Goal: Information Seeking & Learning: Compare options

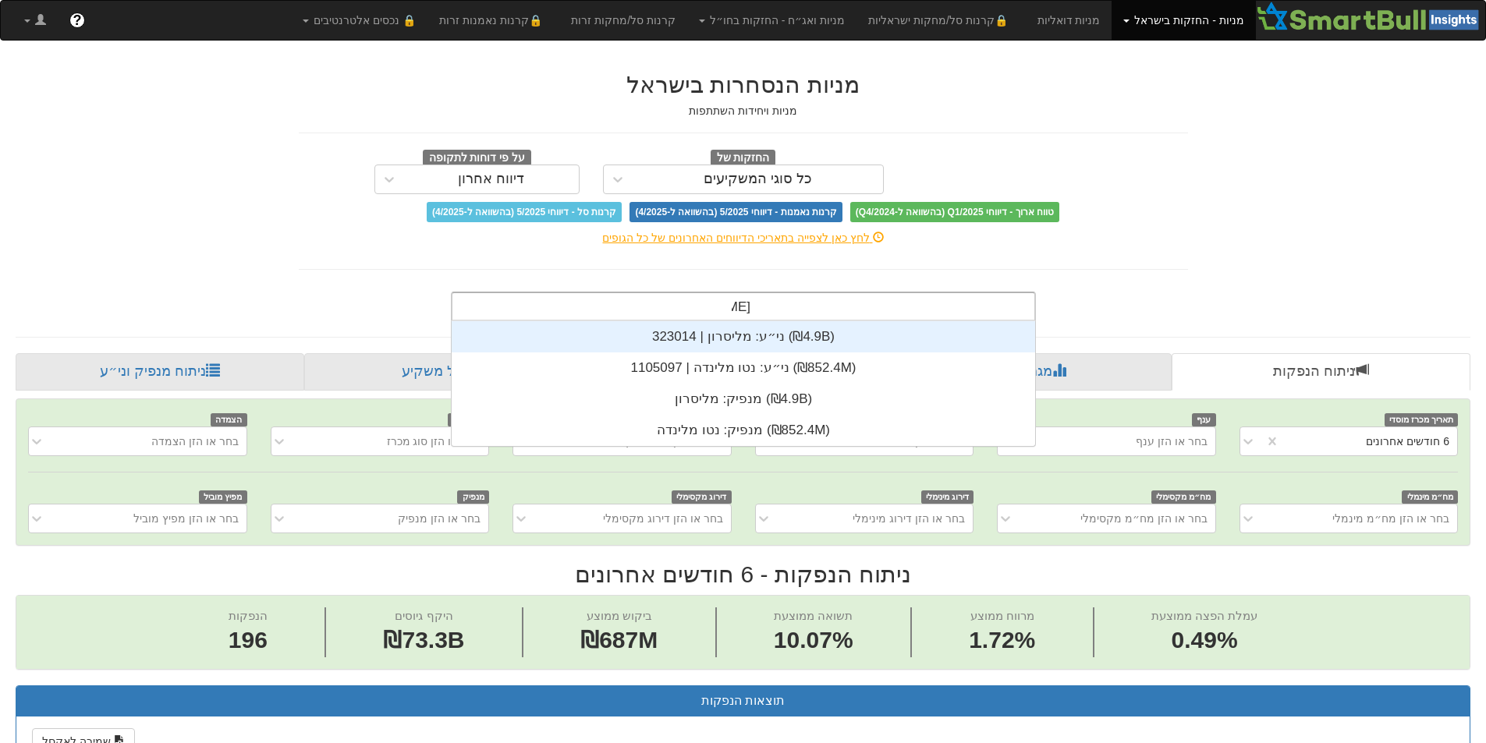
scroll to position [62, 0]
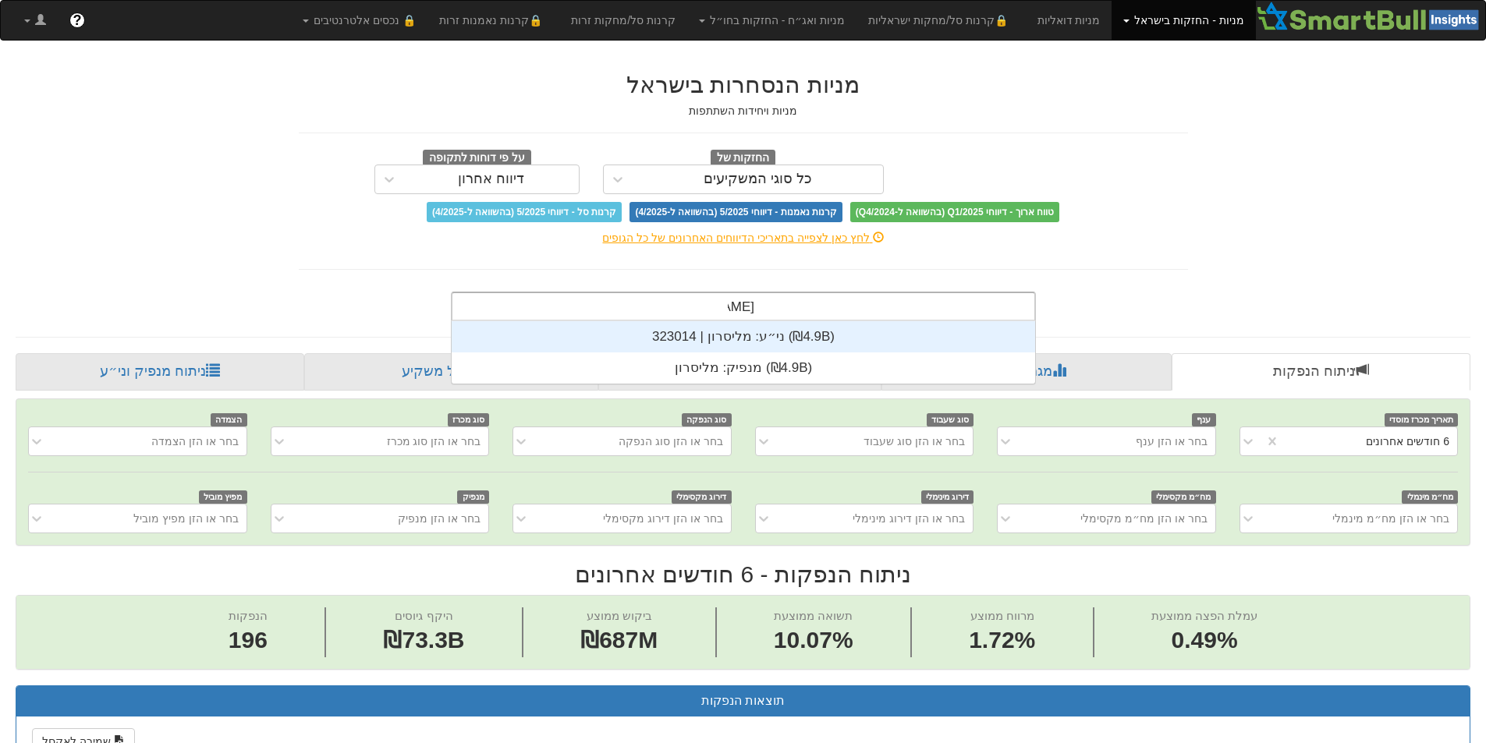
type input "מליסר"
click at [863, 332] on div "ני״ע: ‏מליסרון | 323014 ‎(₪4.9B)‎" at bounding box center [743, 336] width 583 height 31
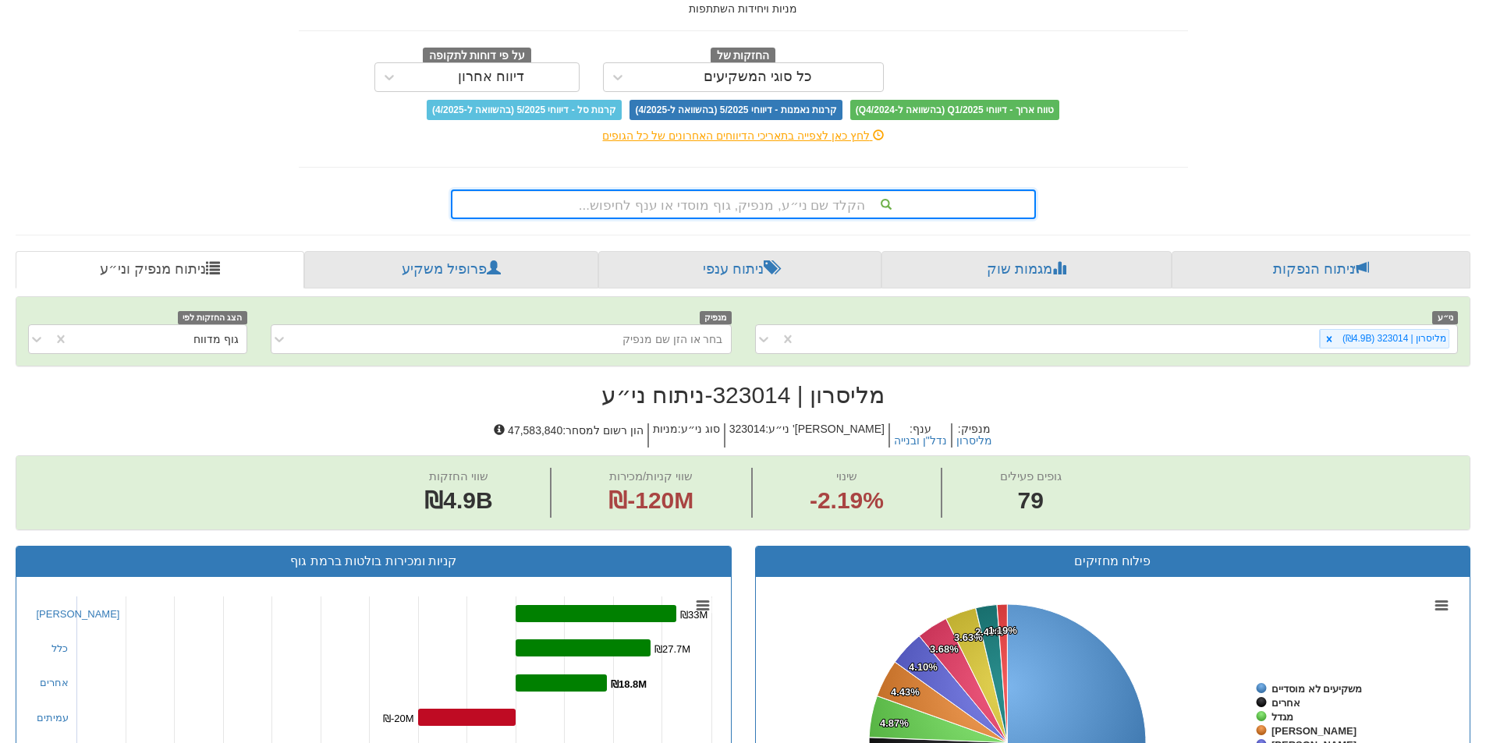
scroll to position [30, 0]
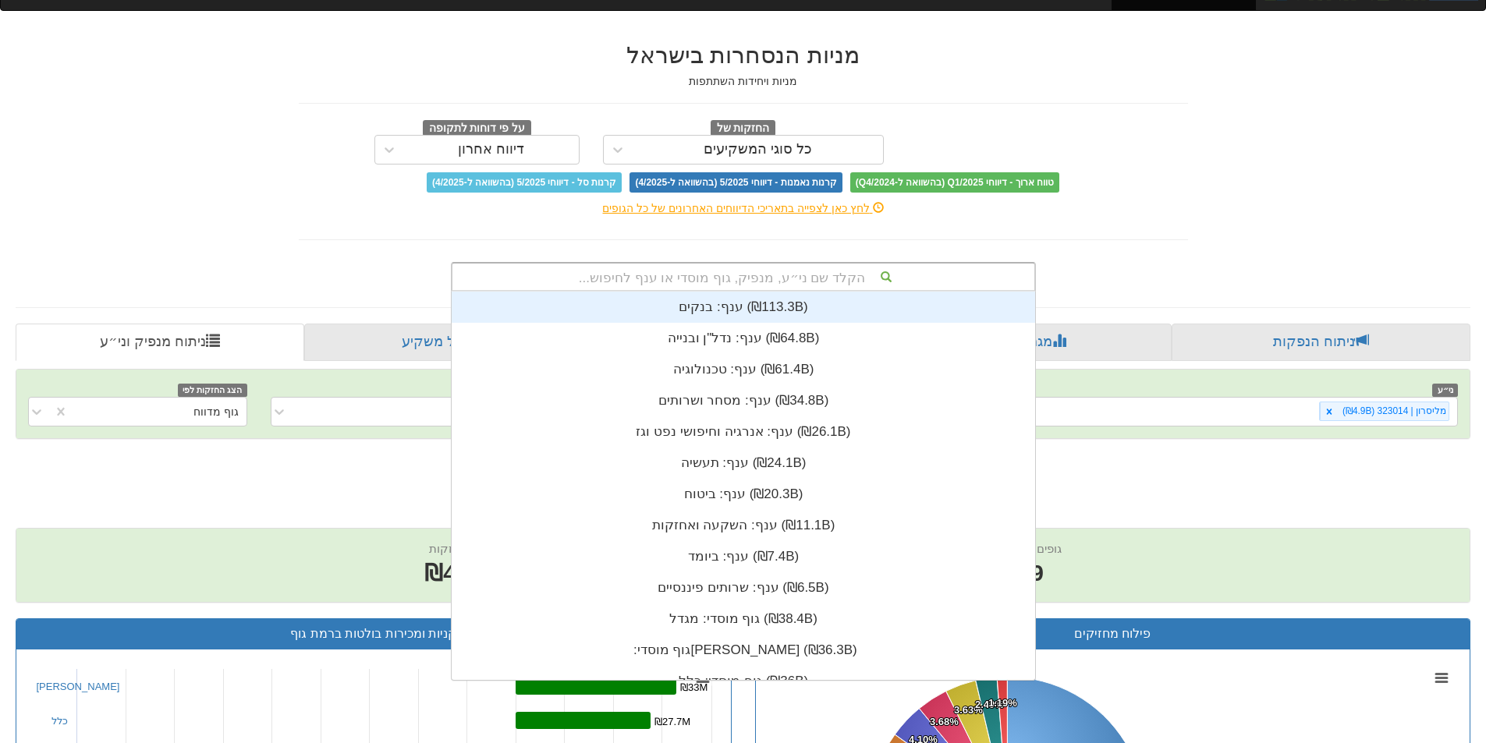
click at [866, 278] on div "הקלד שם ני״ע, מנפיק, גוף מוסדי או ענף לחיפוש..." at bounding box center [743, 277] width 582 height 27
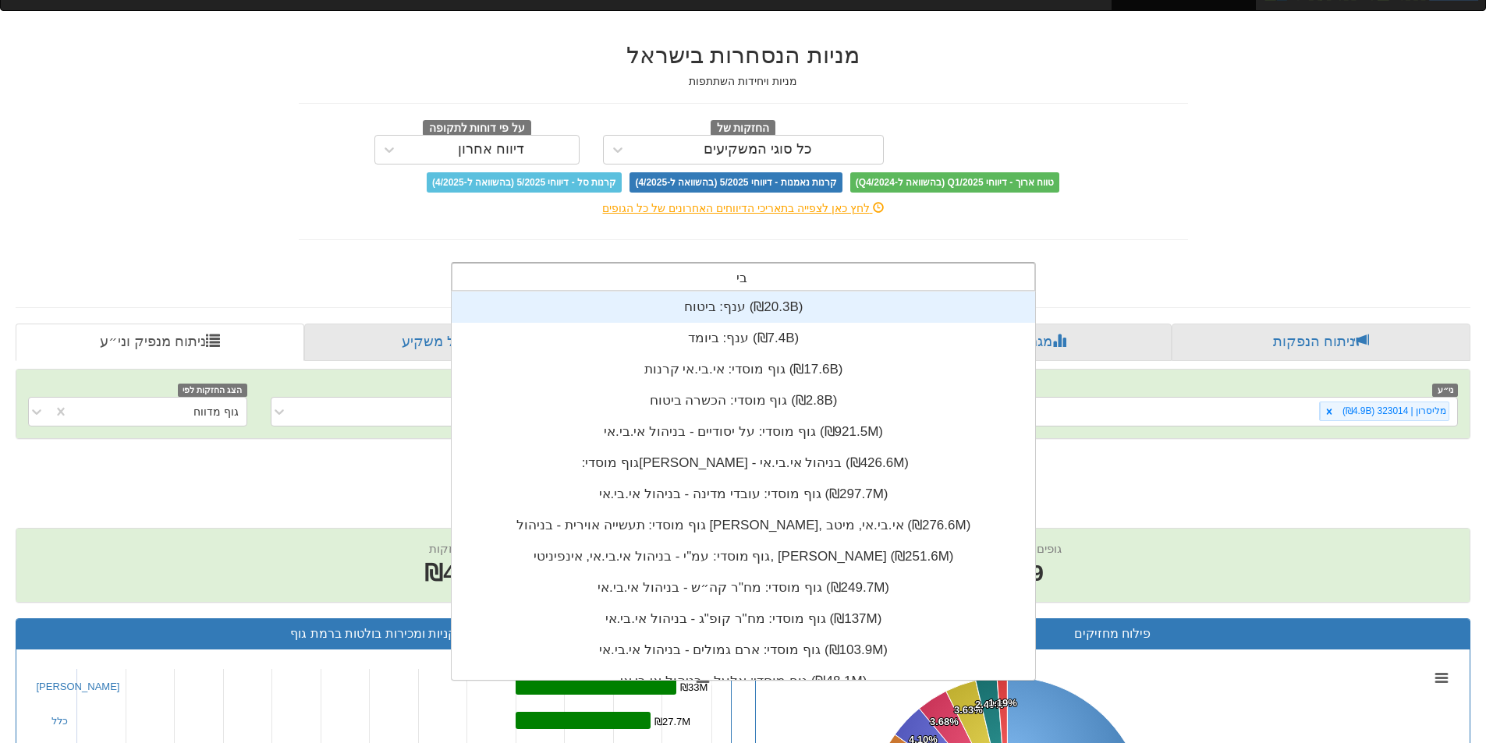
type input "ביג"
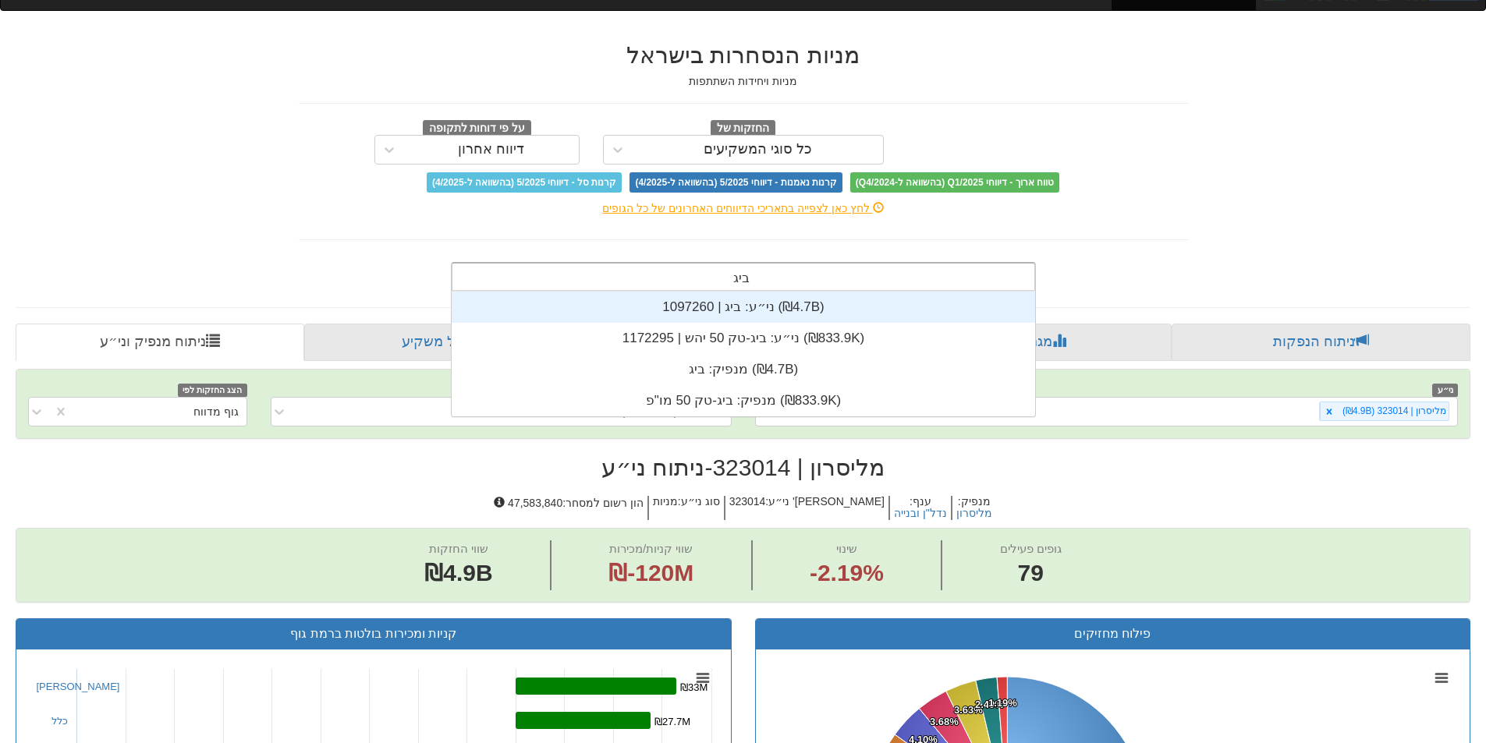
click at [878, 316] on div "ני״ע: ‏ביג | 1097260 ‎(₪4.7B)‎" at bounding box center [743, 307] width 583 height 31
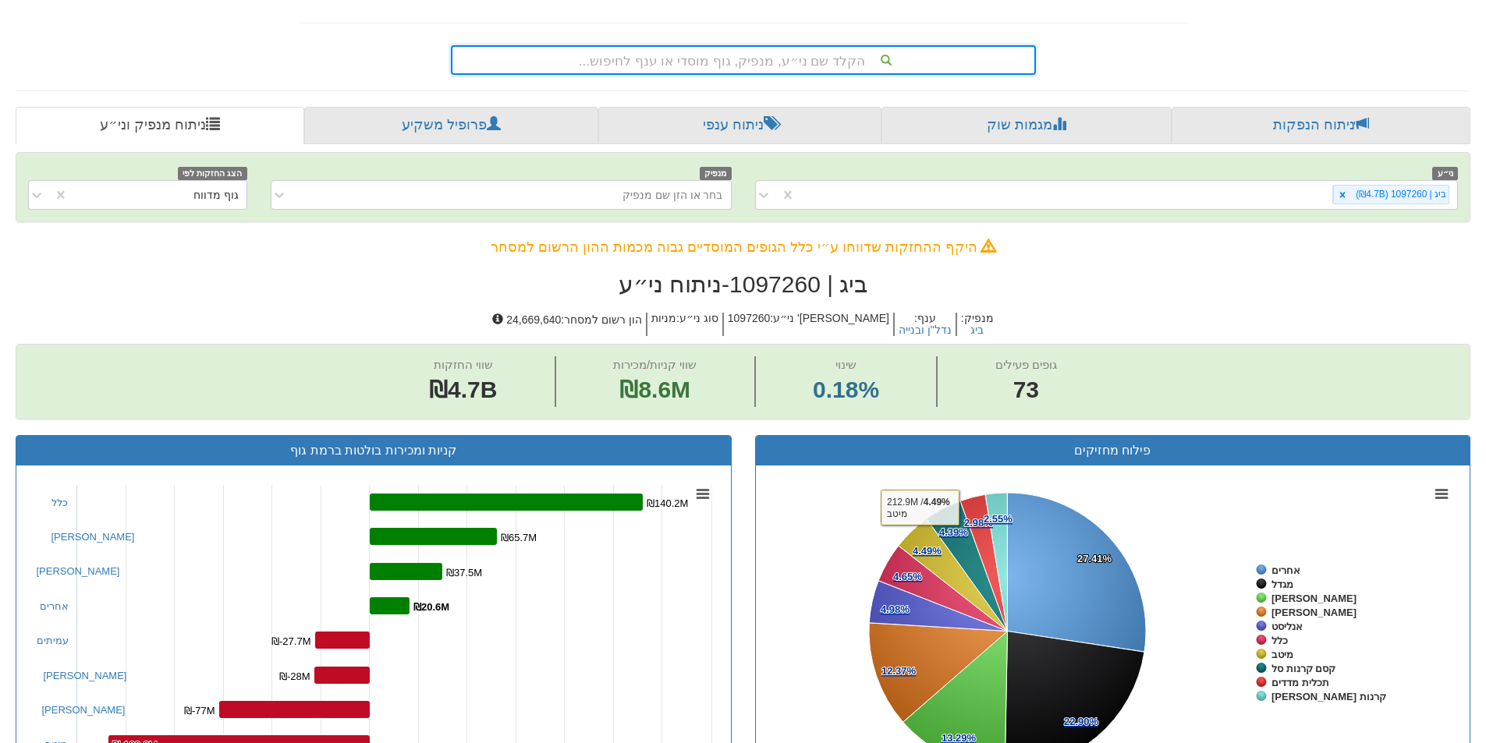
scroll to position [78, 0]
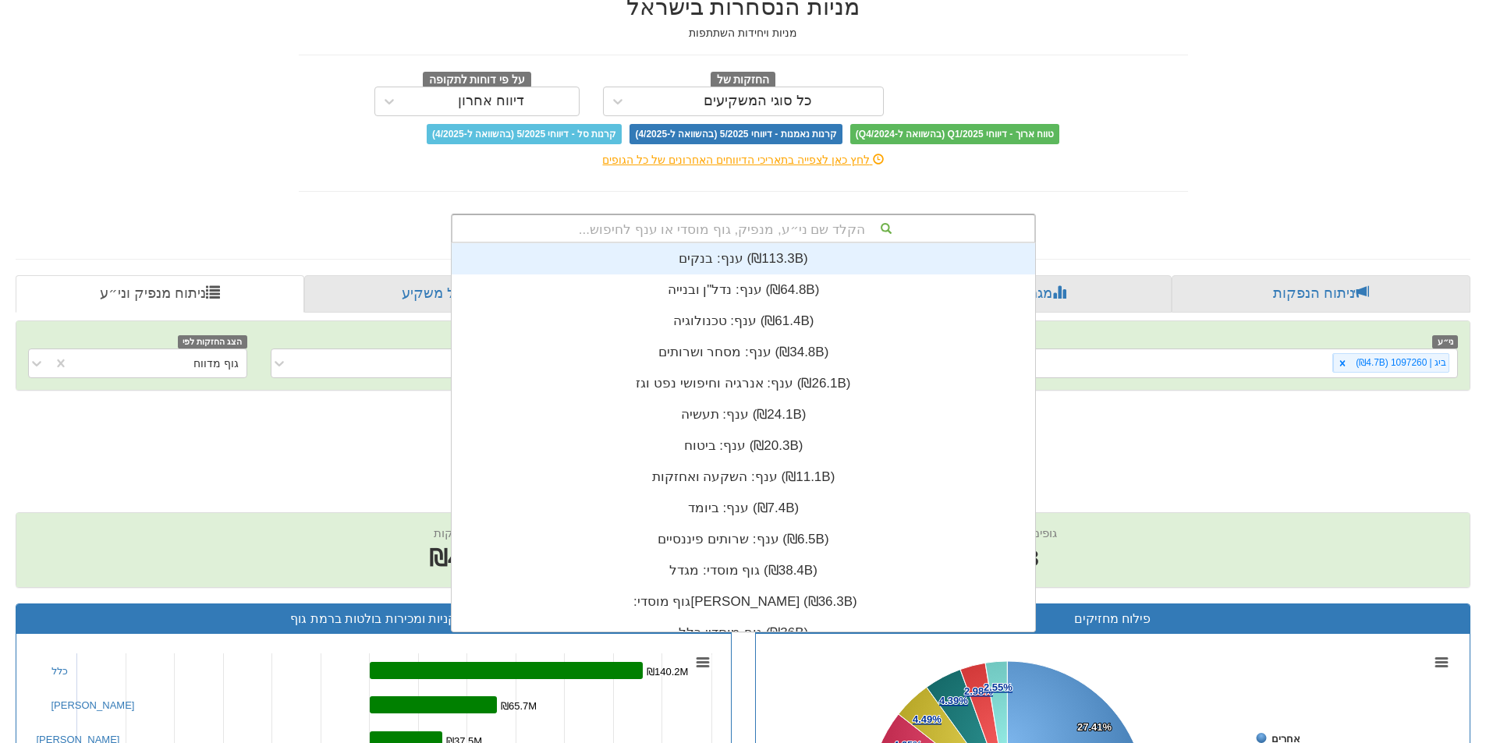
click at [903, 223] on div "הקלד שם ני״ע, מנפיק, גוף מוסדי או ענף לחיפוש..." at bounding box center [743, 228] width 582 height 27
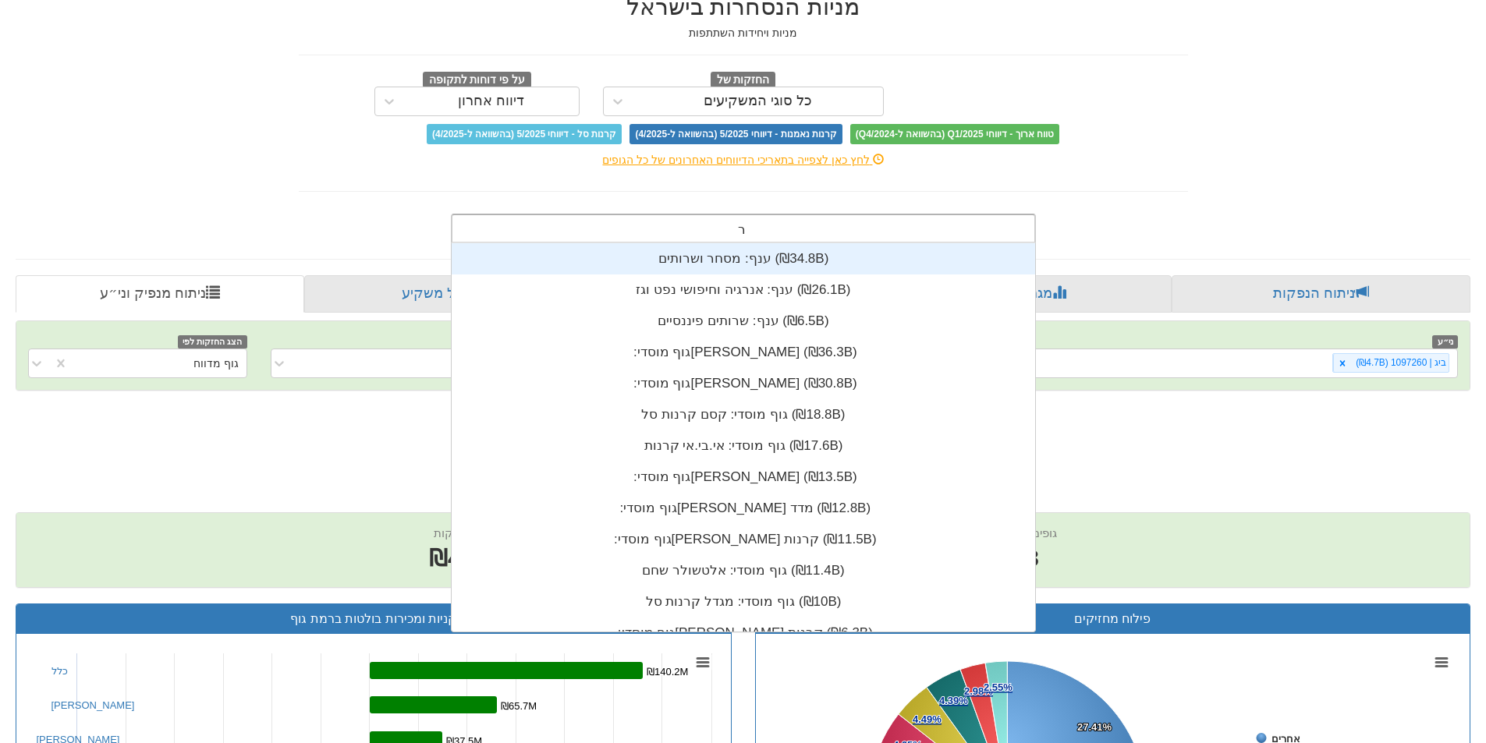
type input "[PERSON_NAME]"
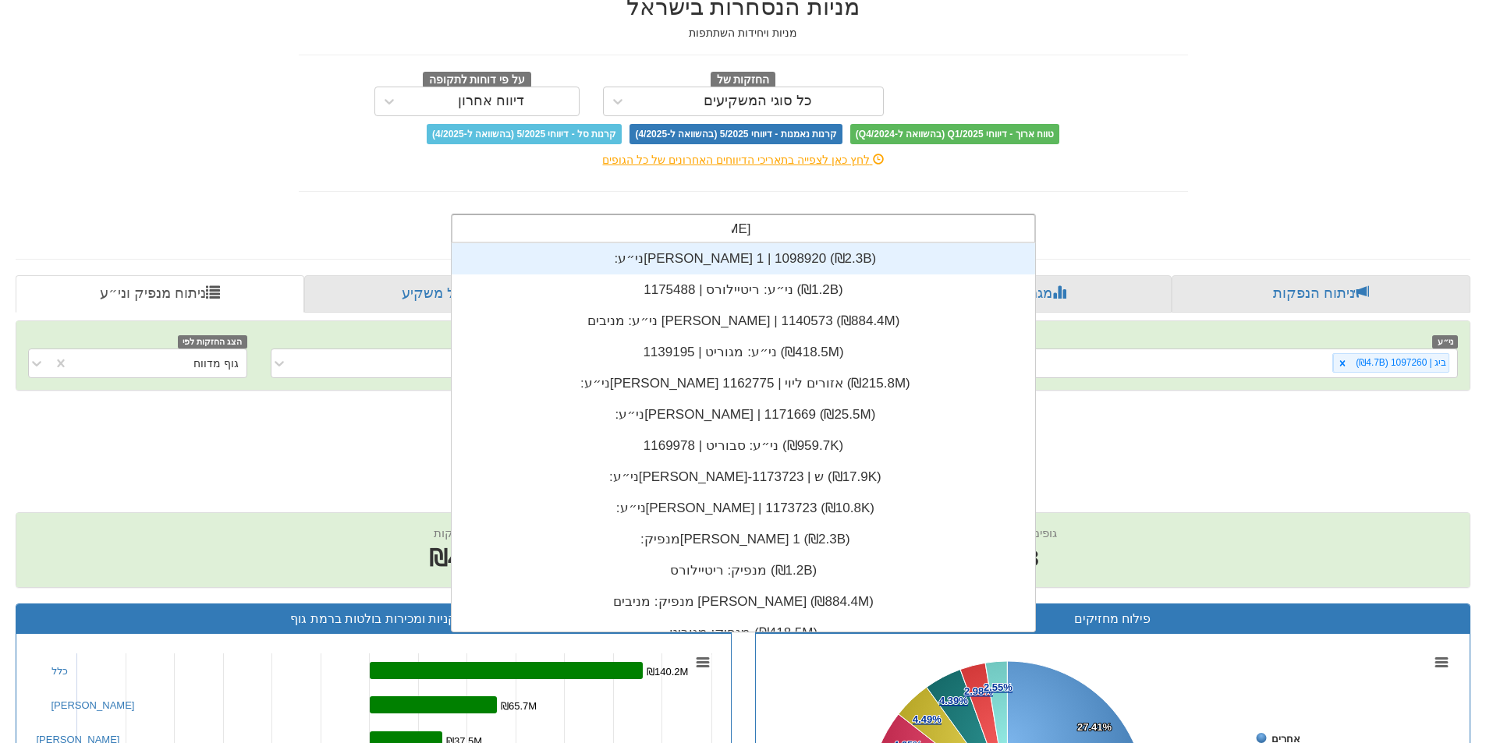
click at [829, 259] on div "ני״ע: ‏[PERSON_NAME] 1 | 1098920 ‎(₪2.3B)‎" at bounding box center [743, 258] width 583 height 31
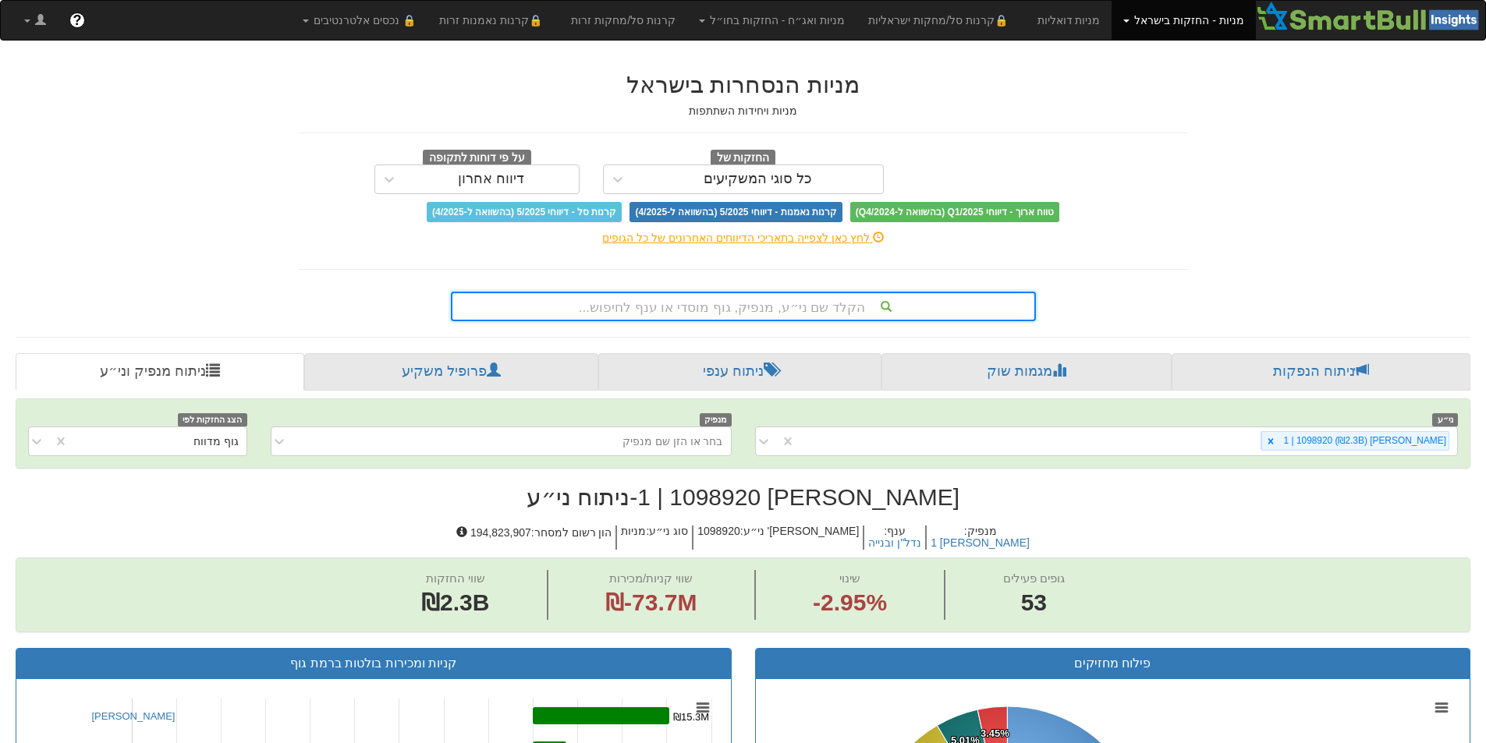
click at [920, 310] on div "הקלד שם ני״ע, מנפיק, גוף מוסדי או ענף לחיפוש..." at bounding box center [743, 306] width 582 height 27
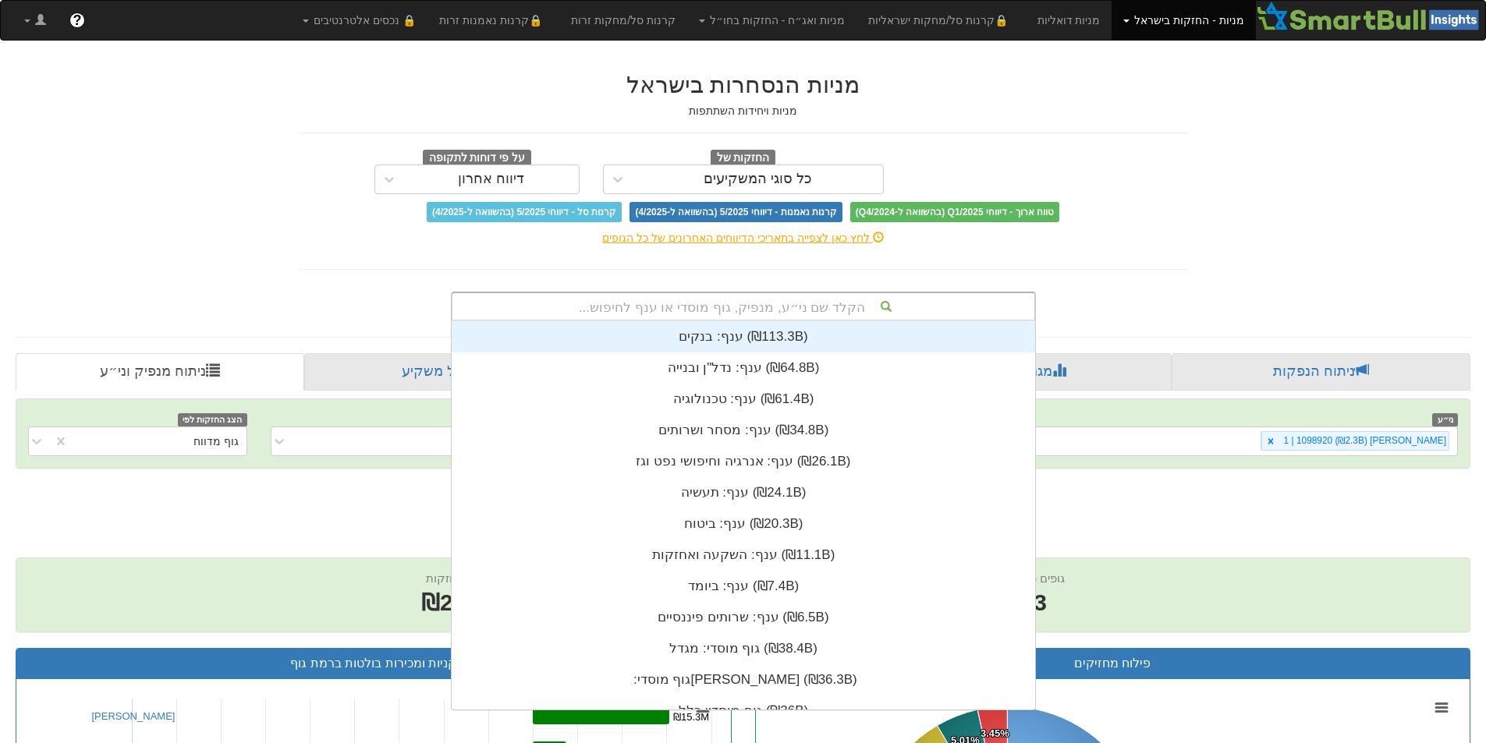
scroll to position [12, 0]
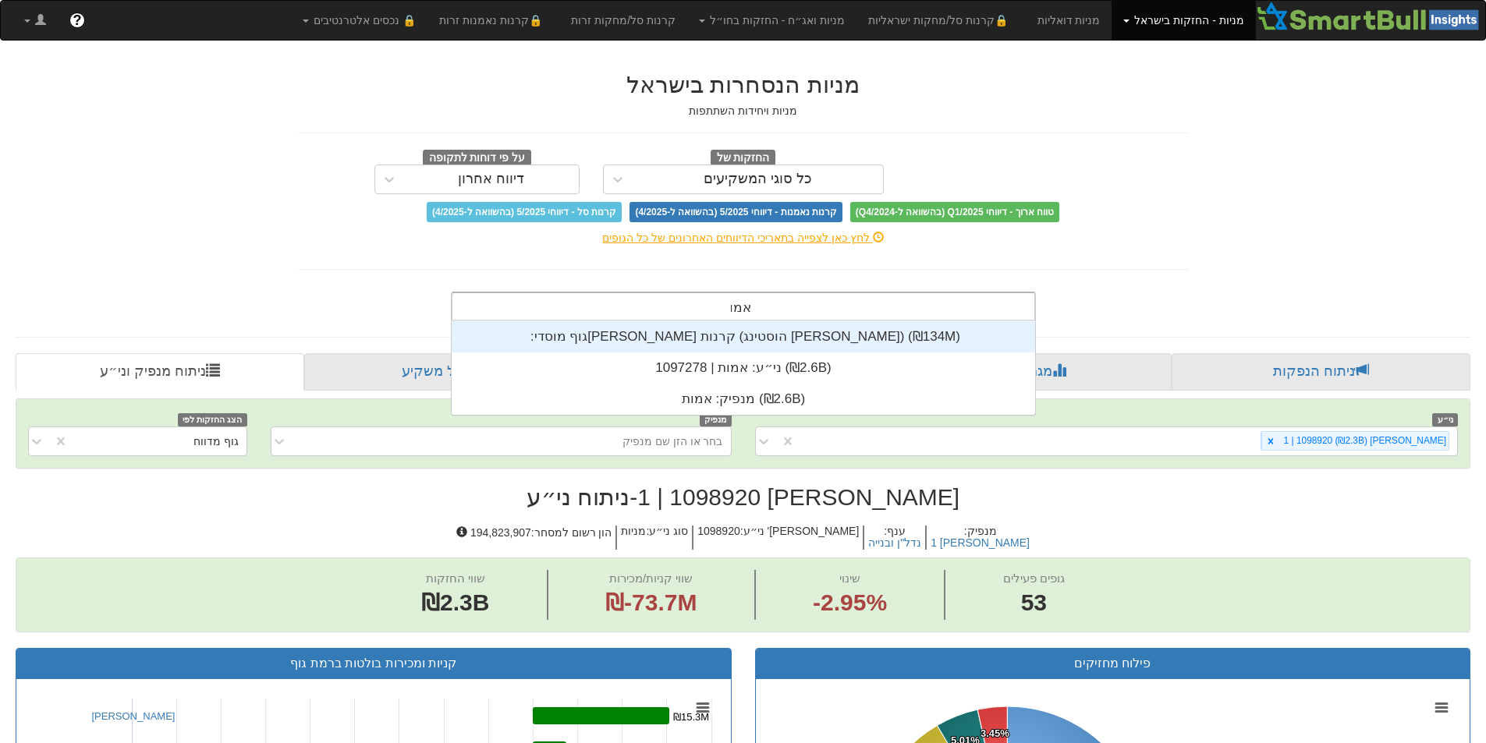
type input "אמות"
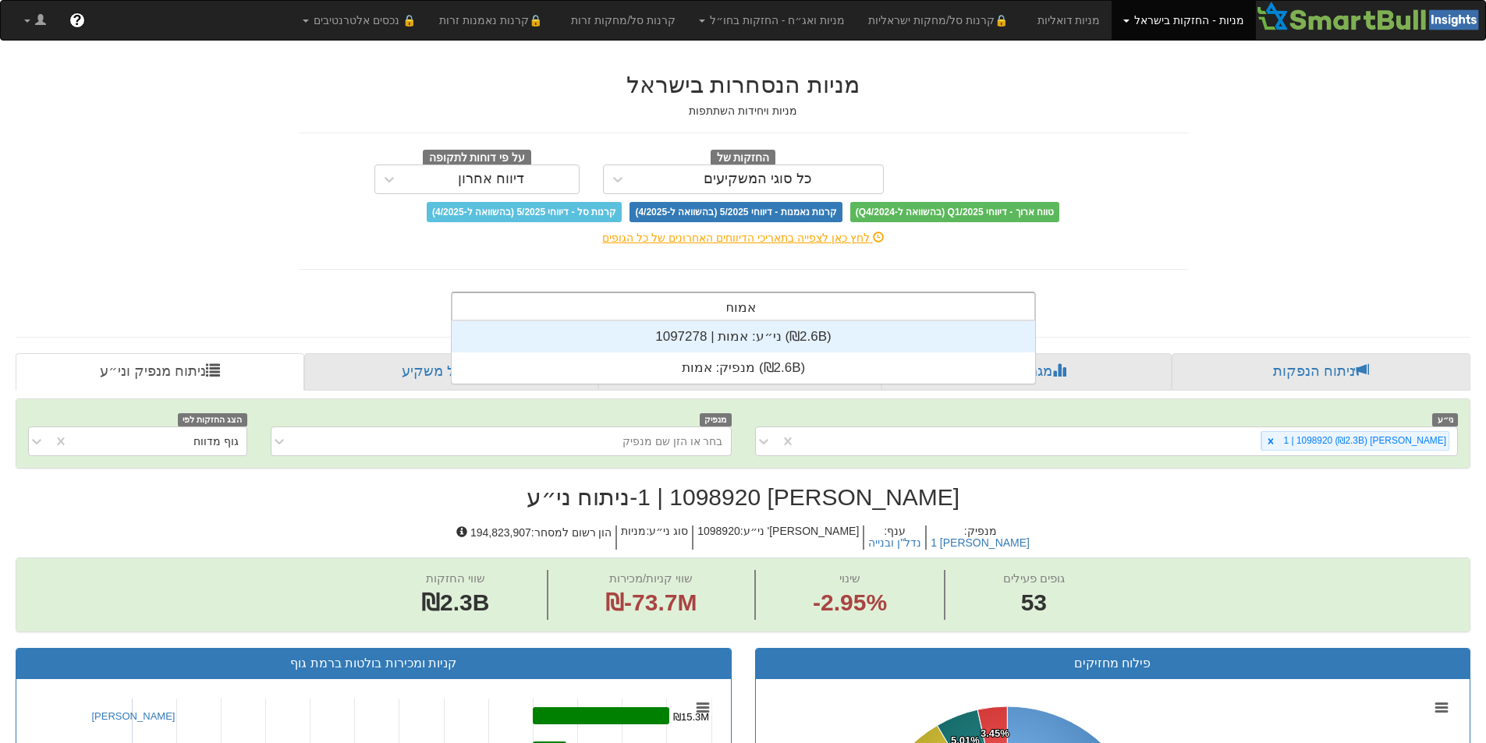
click at [888, 340] on div "ני״ע: ‏אמות | 1097278 ‎(₪2.6B)‎" at bounding box center [743, 336] width 583 height 31
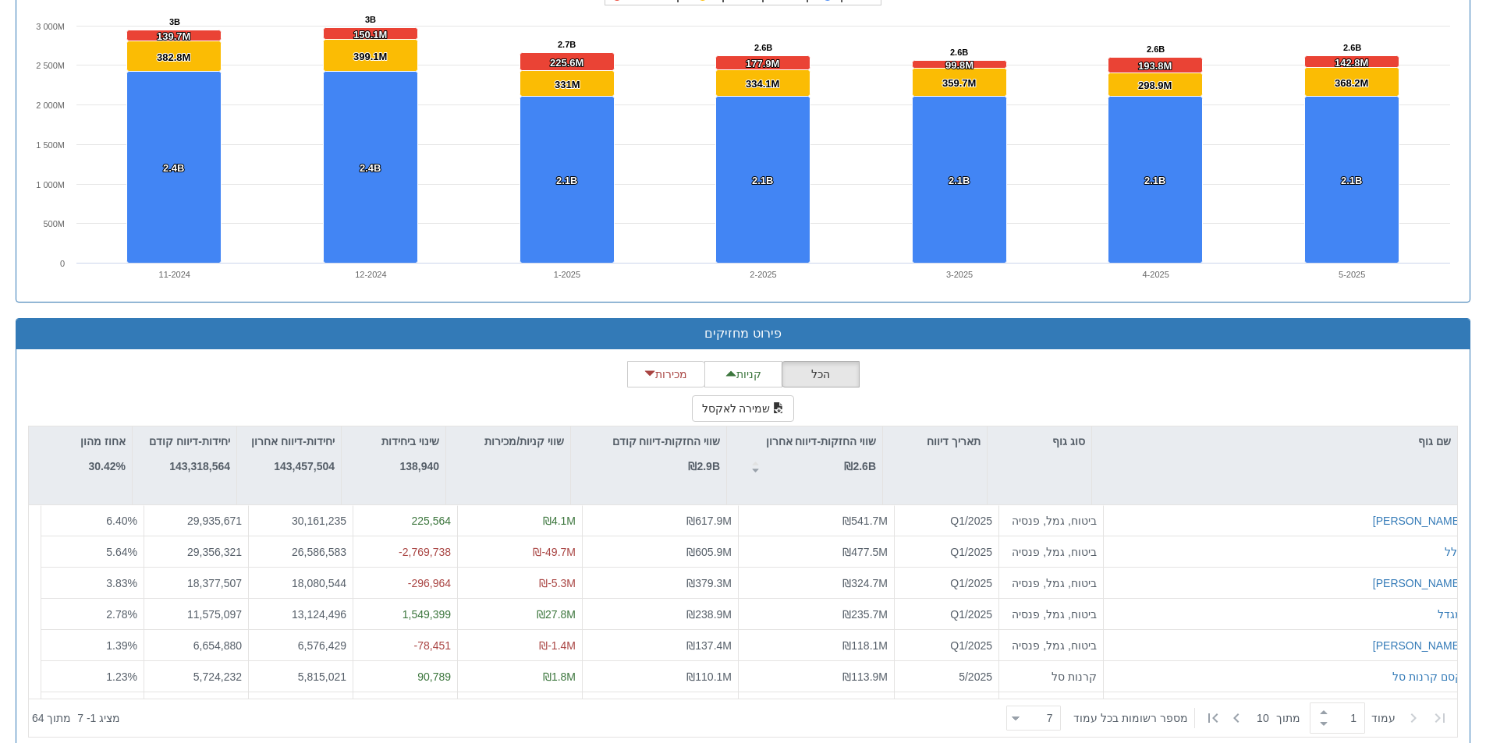
scroll to position [1170, 0]
